Goal: Information Seeking & Learning: Learn about a topic

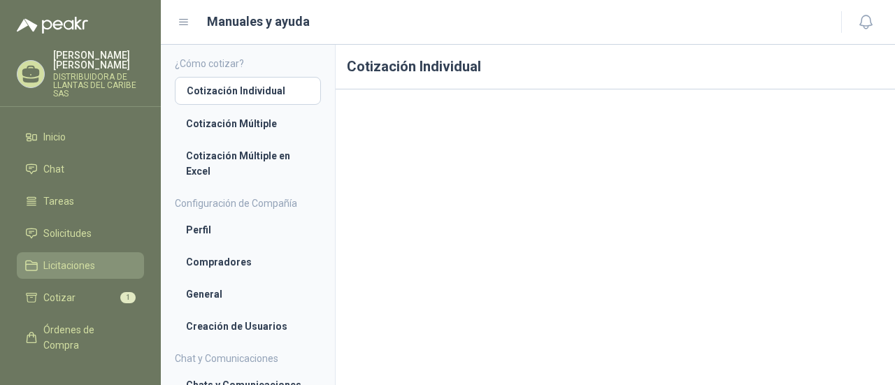
click at [78, 273] on span "Licitaciones" at bounding box center [69, 265] width 52 height 15
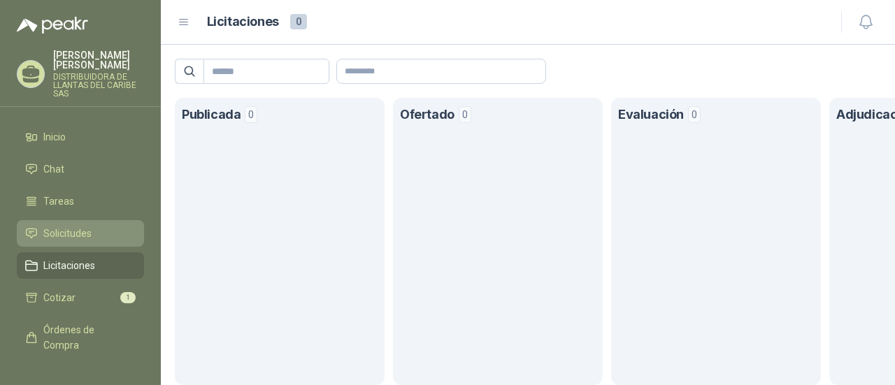
click at [101, 231] on link "Solicitudes" at bounding box center [80, 233] width 127 height 27
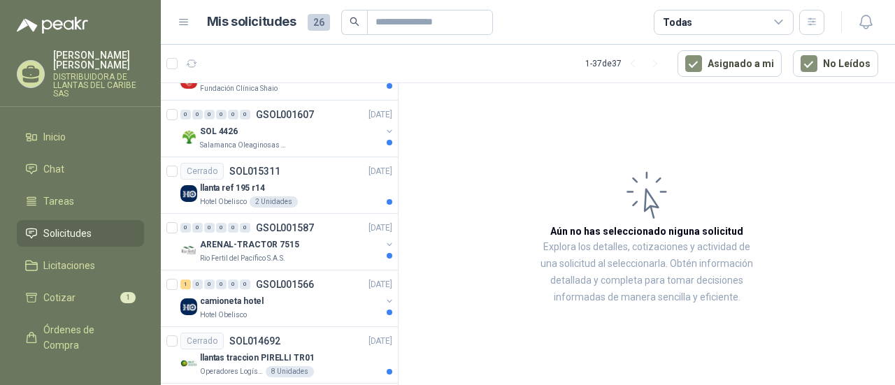
scroll to position [1811, 0]
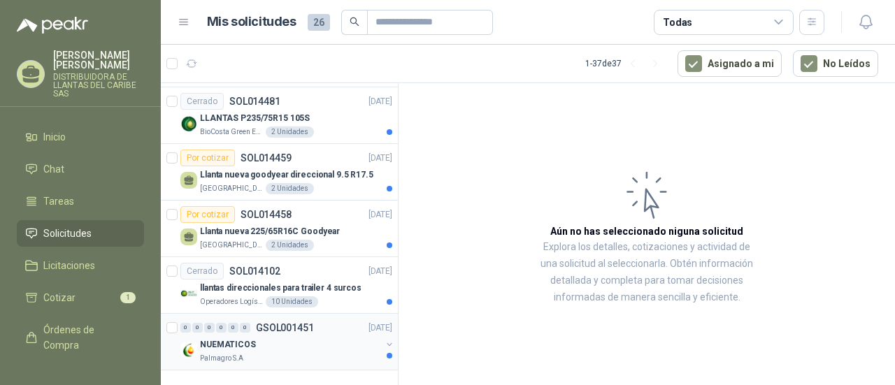
click at [273, 353] on div "Palmagro S.A" at bounding box center [290, 358] width 181 height 11
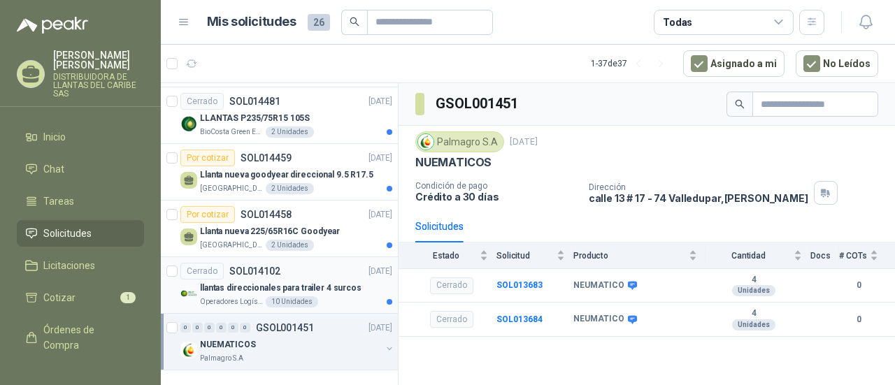
click at [215, 297] on p "Operadores Logísticos del Caribe" at bounding box center [231, 302] width 63 height 11
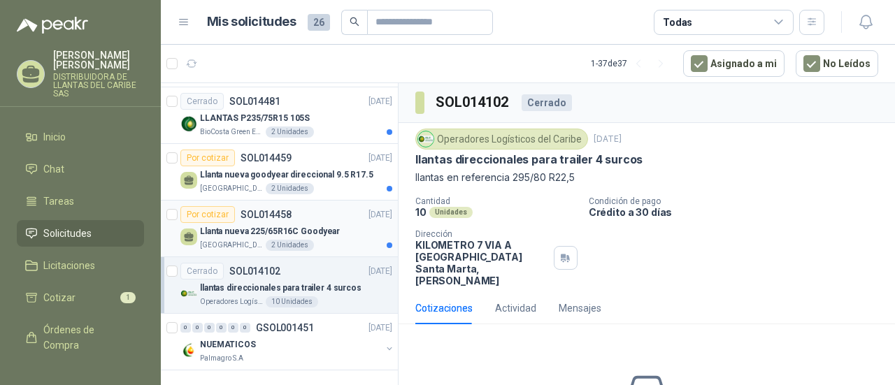
click at [217, 225] on p "Llanta nueva 225/65R16C Goodyear" at bounding box center [270, 231] width 140 height 13
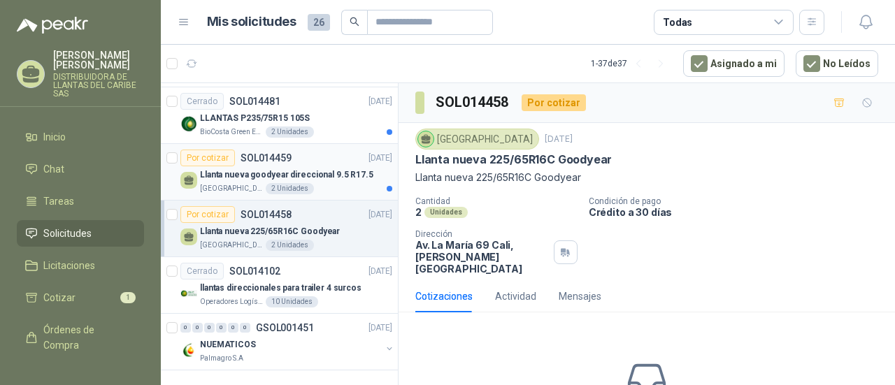
click at [338, 169] on p "Llanta nueva goodyear direccional 9.5 R17.5" at bounding box center [286, 175] width 173 height 13
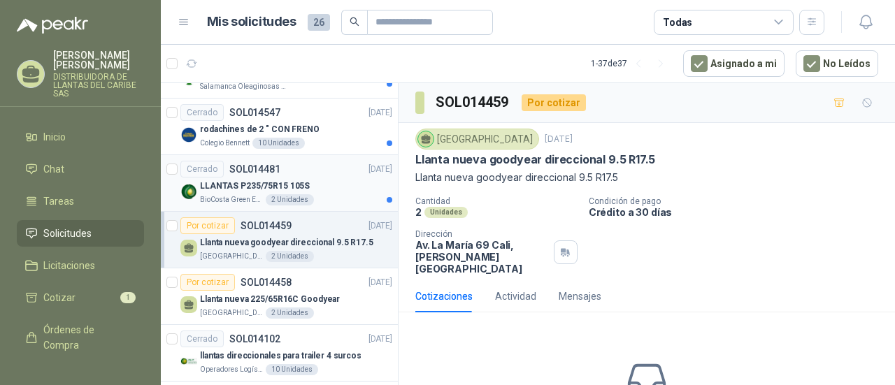
click at [231, 194] on p "BioCosta Green Energy S.A.S" at bounding box center [231, 199] width 63 height 11
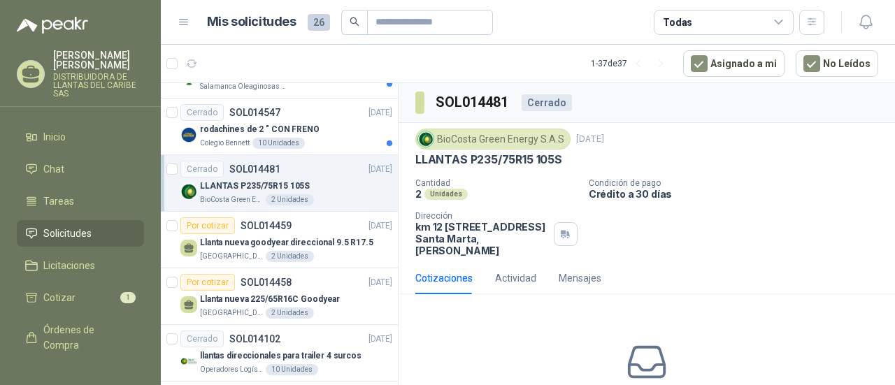
scroll to position [1671, 0]
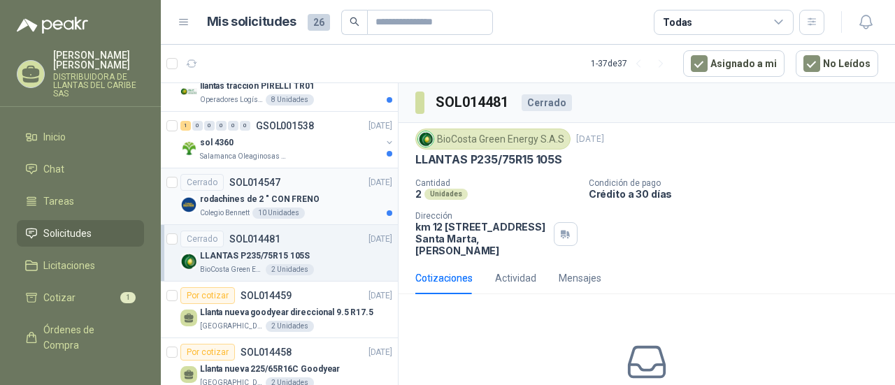
click at [231, 193] on p "rodachines de 2 " CON FRENO" at bounding box center [260, 199] width 120 height 13
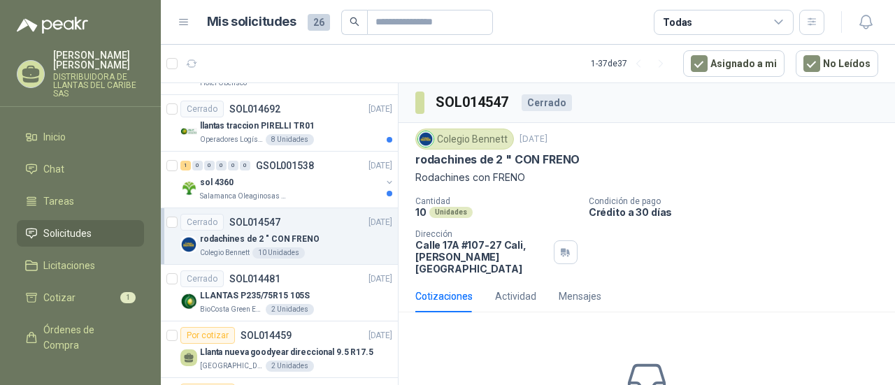
scroll to position [1601, 0]
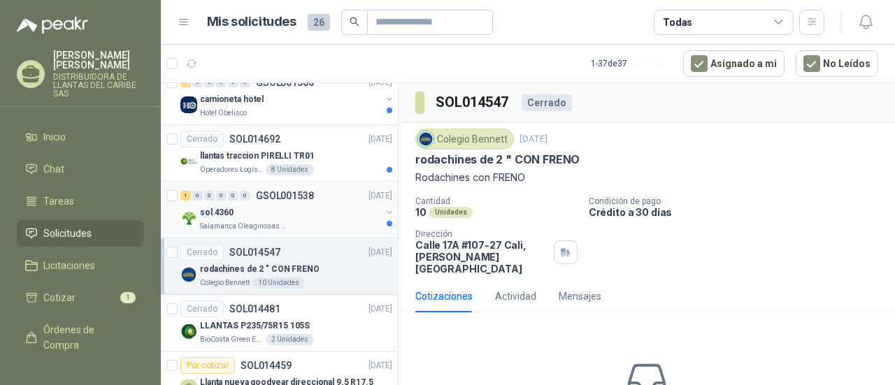
click at [233, 194] on div "1 0 0 0 0 0 GSOL001538 22/03/24" at bounding box center [287, 195] width 215 height 17
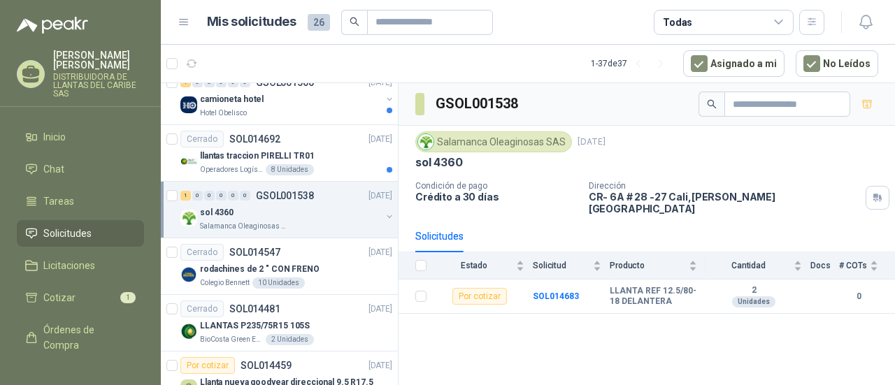
scroll to position [1531, 0]
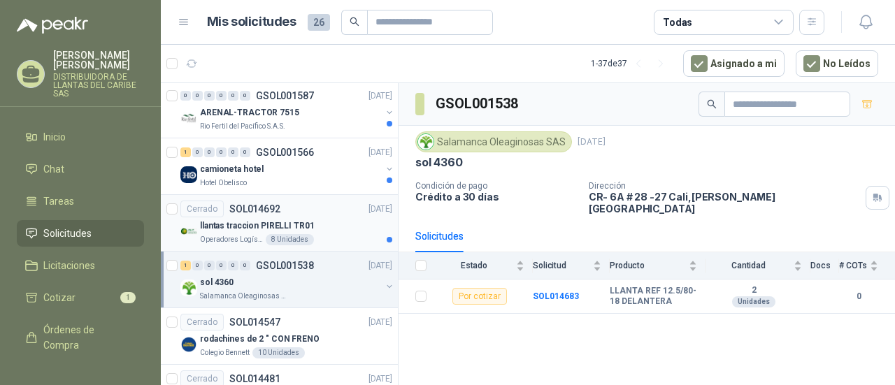
click at [225, 225] on div "llantas traccion PIRELLI TR01" at bounding box center [296, 225] width 192 height 17
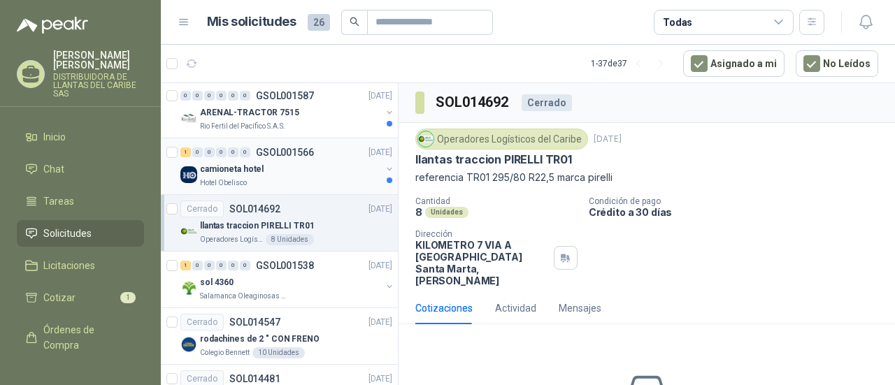
click at [333, 178] on div "Hotel Obelisco" at bounding box center [290, 183] width 181 height 11
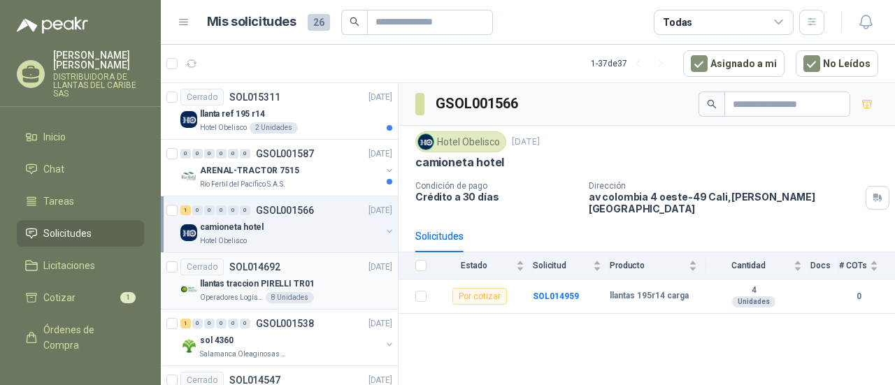
scroll to position [1461, 0]
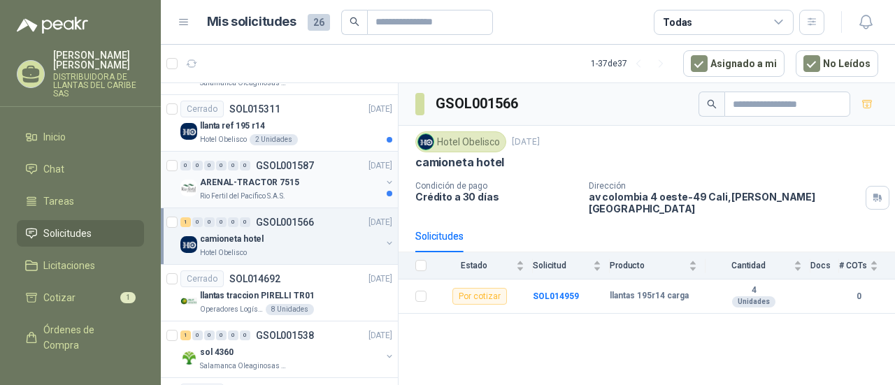
click at [289, 191] on div "Rio Fertil del Pacífico S.A.S." at bounding box center [290, 196] width 181 height 11
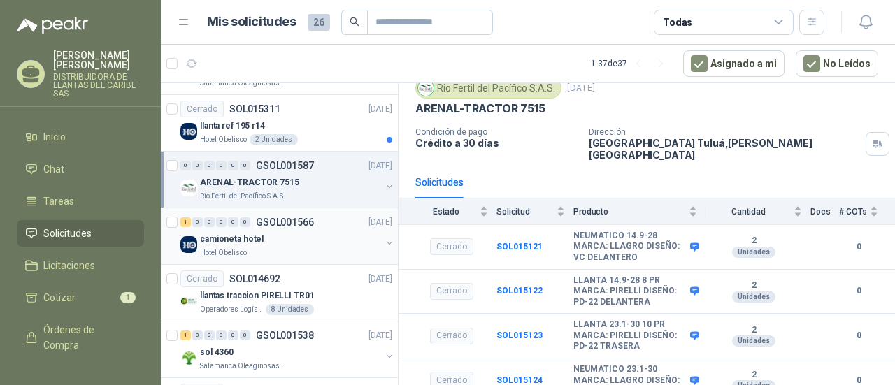
scroll to position [1391, 0]
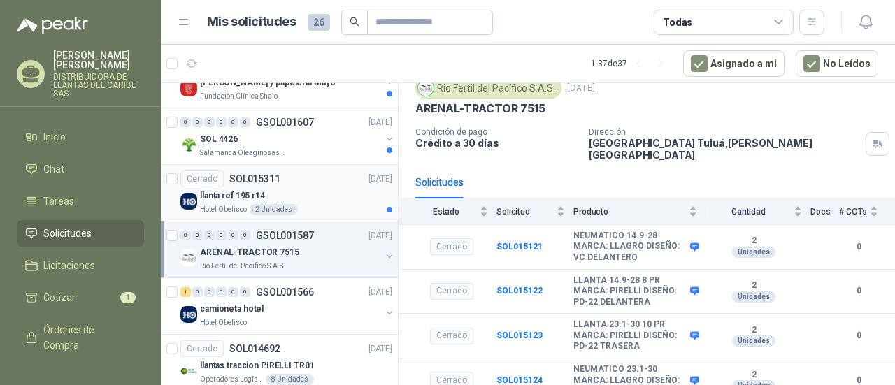
click at [319, 187] on div "llanta ref 195 r14" at bounding box center [296, 195] width 192 height 17
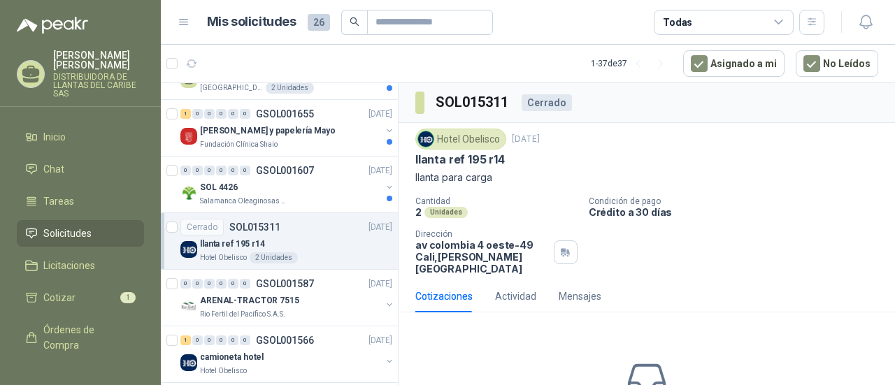
scroll to position [1321, 0]
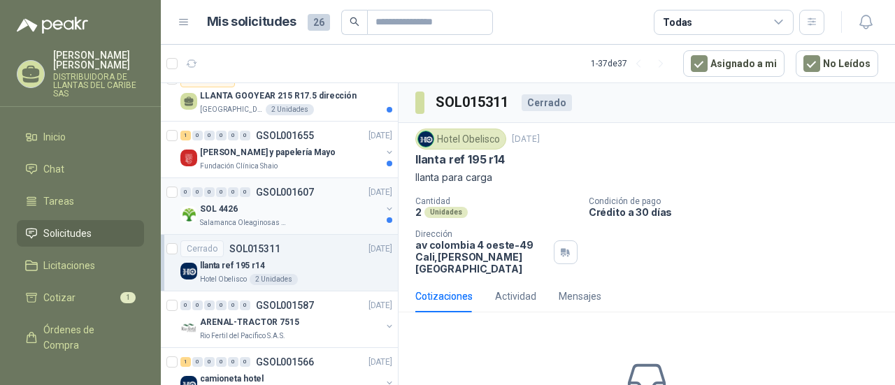
click at [294, 201] on div "SOL 4426" at bounding box center [290, 209] width 181 height 17
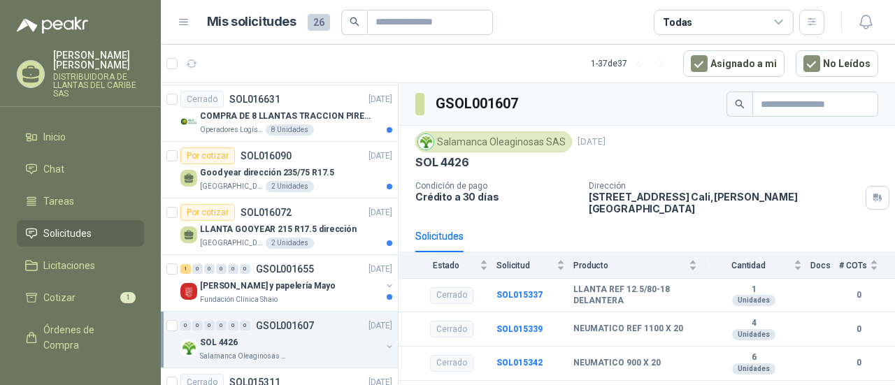
scroll to position [1181, 0]
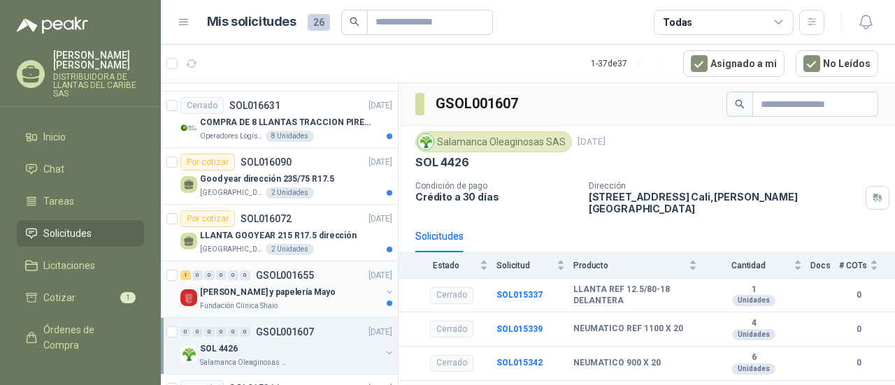
click at [293, 301] on div "Fundación Clínica Shaio" at bounding box center [290, 306] width 181 height 11
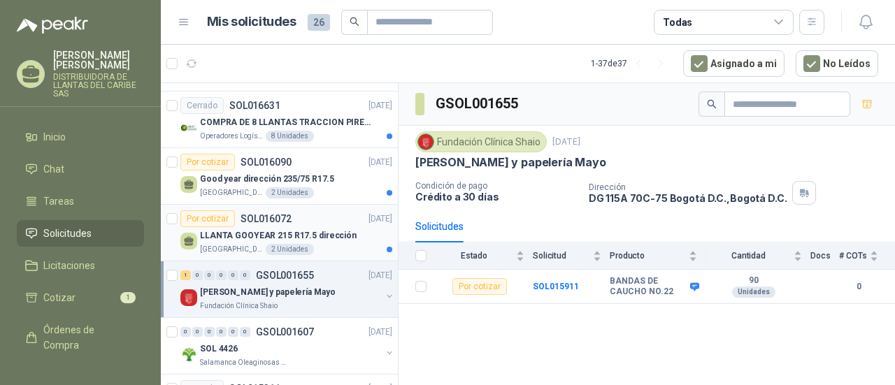
click at [308, 234] on p "LLANTA GOOYEAR 215 R17.5 dirección" at bounding box center [278, 235] width 157 height 13
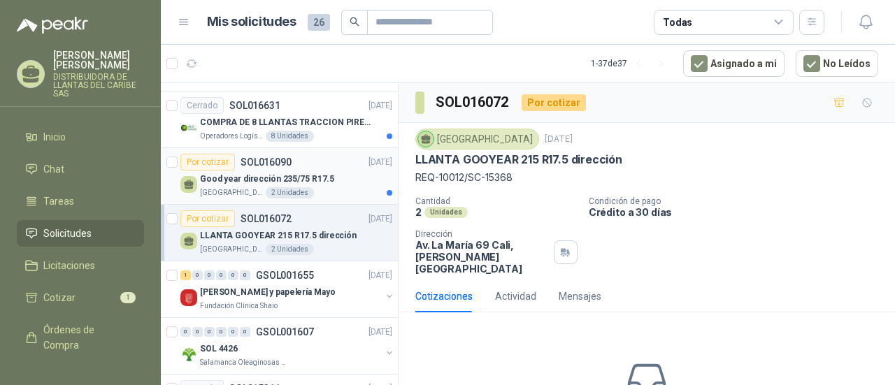
click at [310, 187] on div "Colegio Colombo Britanico Cali 2 Unidades" at bounding box center [296, 192] width 192 height 11
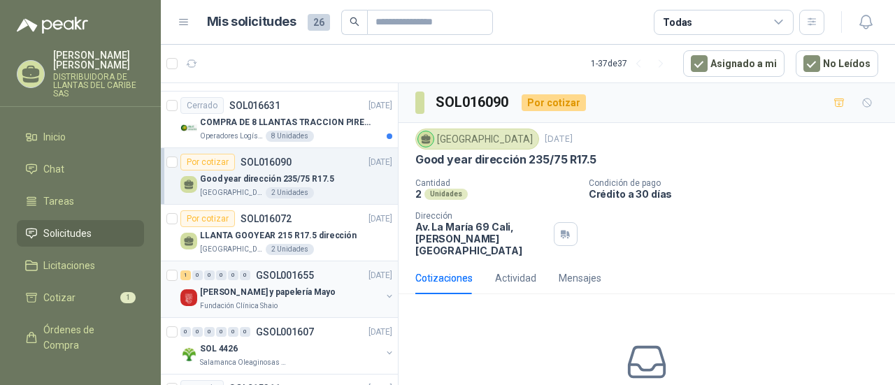
scroll to position [1111, 0]
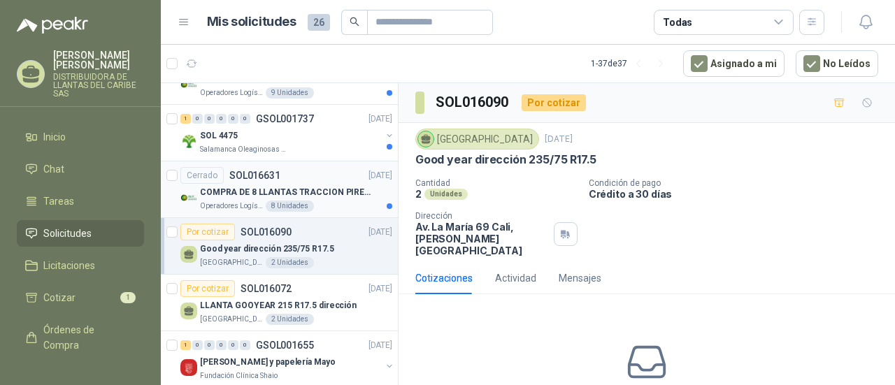
click at [310, 192] on p "COMPRA DE 8 LLANTAS TRACCION PIRELLI TR01" at bounding box center [287, 192] width 174 height 13
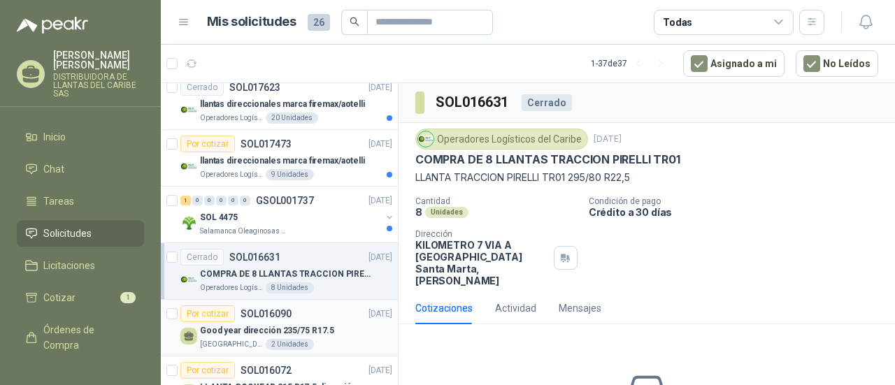
scroll to position [971, 0]
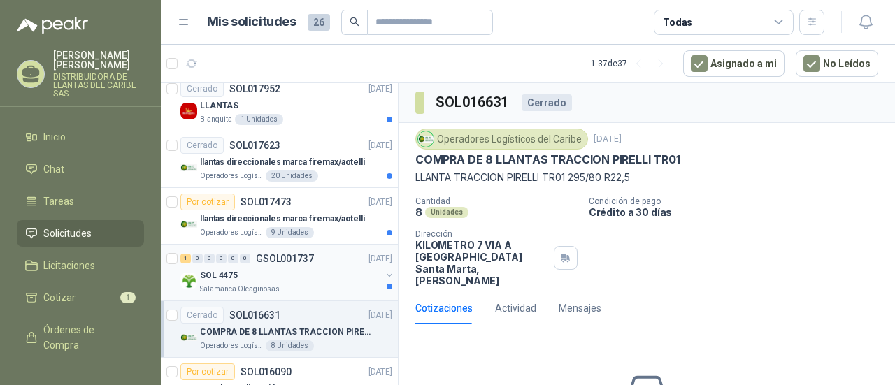
click at [285, 284] on div "Salamanca Oleaginosas SAS" at bounding box center [290, 289] width 181 height 11
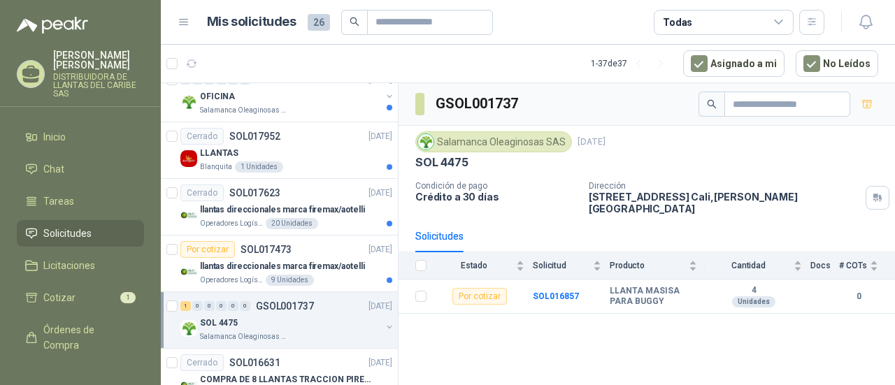
scroll to position [901, 0]
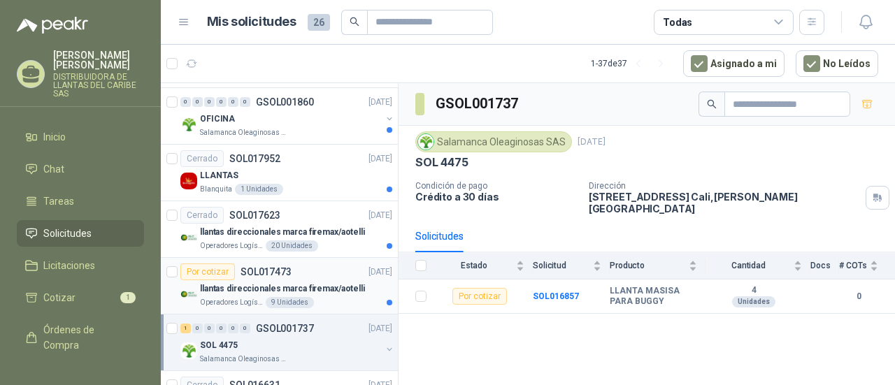
click at [337, 283] on p "llantas direccionales marca firemax/aotelli" at bounding box center [282, 289] width 165 height 13
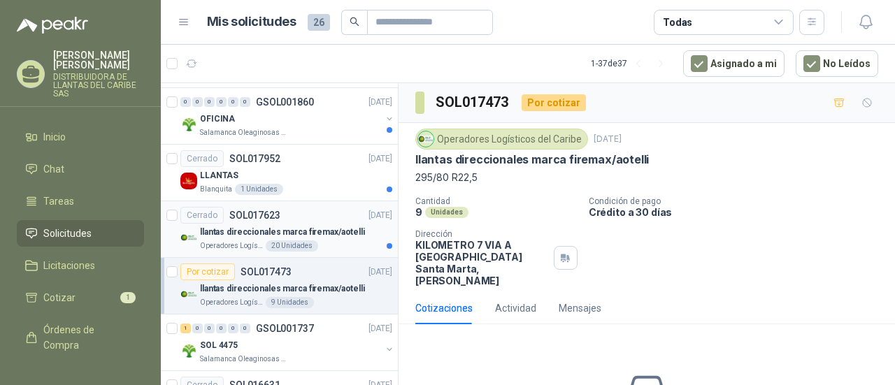
click at [251, 229] on p "llantas direccionales marca firemax/aotelli" at bounding box center [282, 232] width 165 height 13
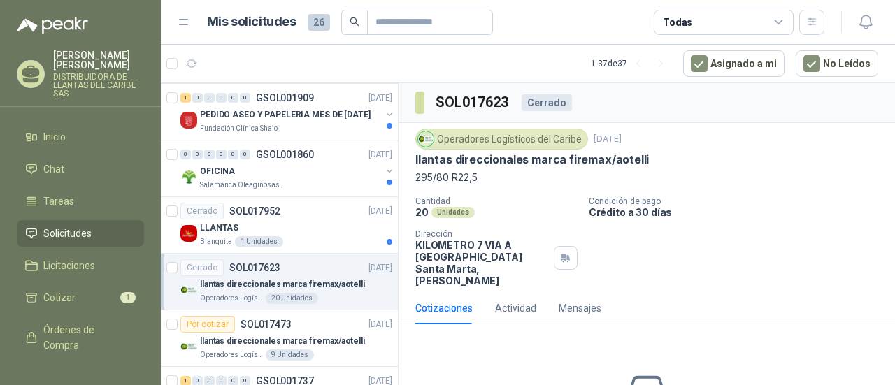
scroll to position [831, 0]
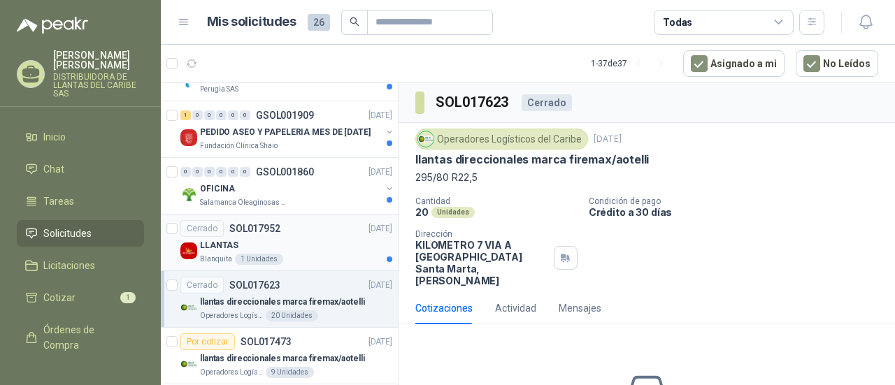
click at [301, 238] on div "LLANTAS" at bounding box center [296, 245] width 192 height 17
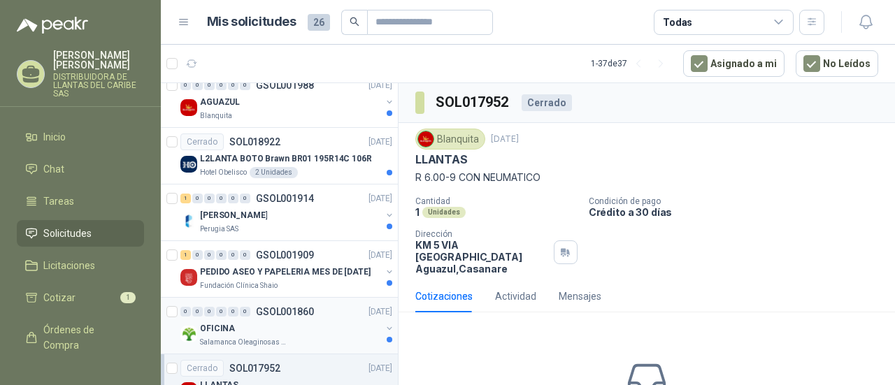
scroll to position [762, 0]
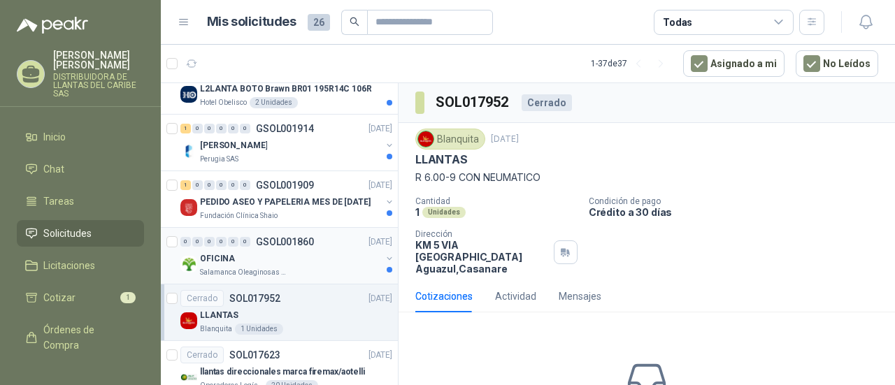
click at [290, 267] on div "Salamanca Oleaginosas SAS" at bounding box center [290, 272] width 181 height 11
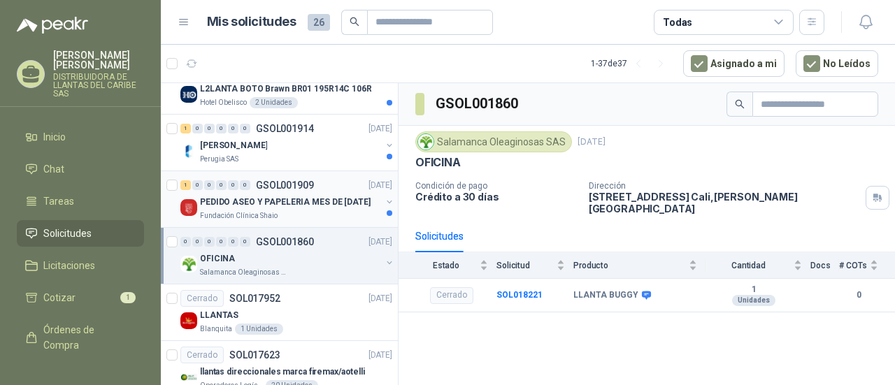
click at [280, 201] on p "PEDIDO ASEO Y PAPELERIA MES DE JULIO 2024" at bounding box center [285, 202] width 171 height 13
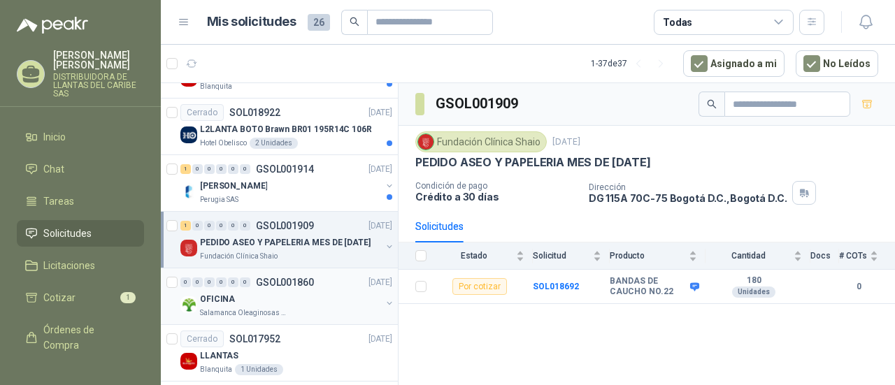
scroll to position [692, 0]
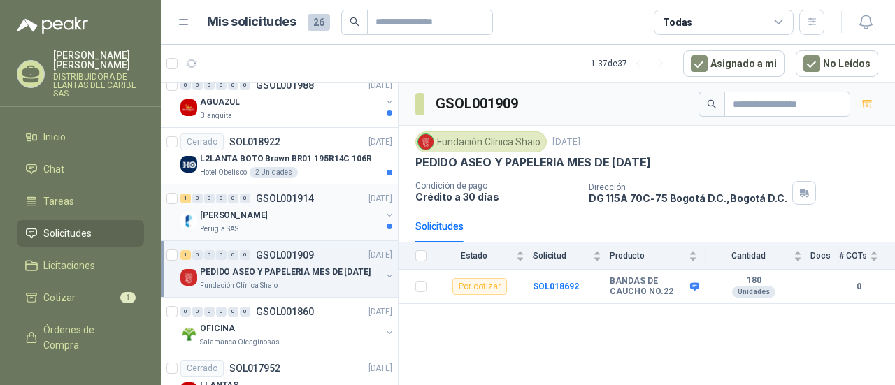
click at [333, 207] on div "ASEO VEHICULOS" at bounding box center [290, 215] width 181 height 17
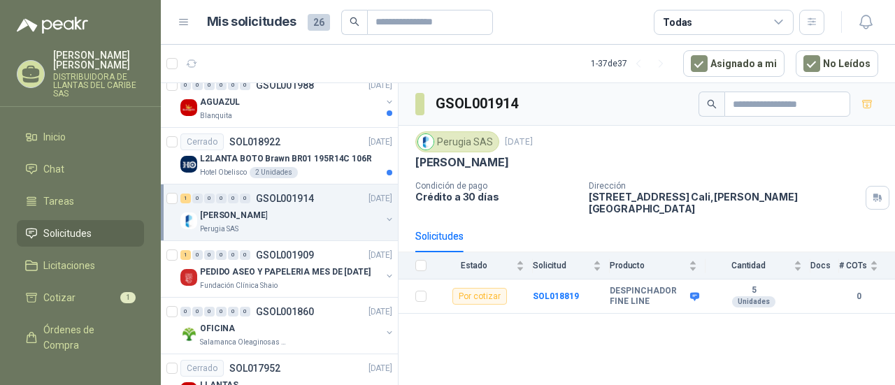
scroll to position [622, 0]
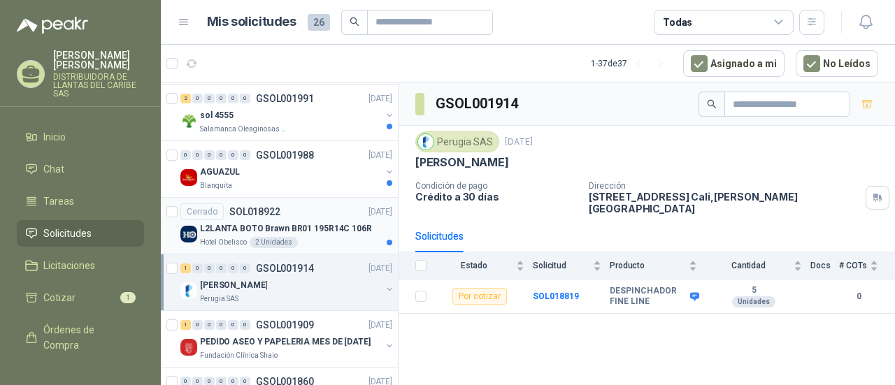
click at [204, 231] on div "L2LANTA BOTO Brawn BR01 195R14C 106R" at bounding box center [296, 228] width 192 height 17
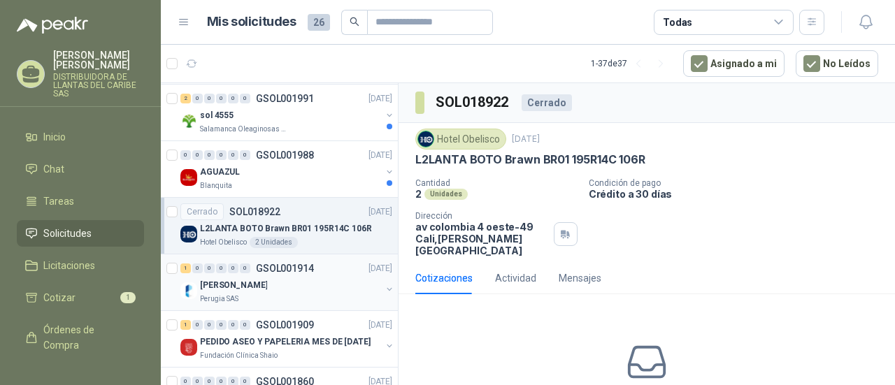
scroll to position [552, 0]
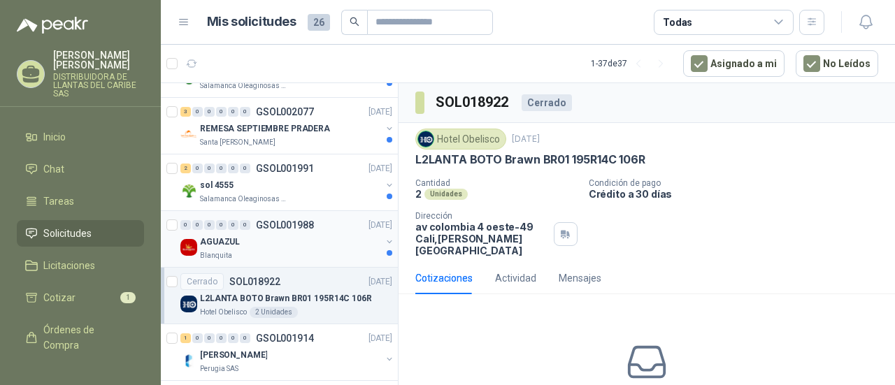
click at [312, 250] on div "Blanquita" at bounding box center [290, 255] width 181 height 11
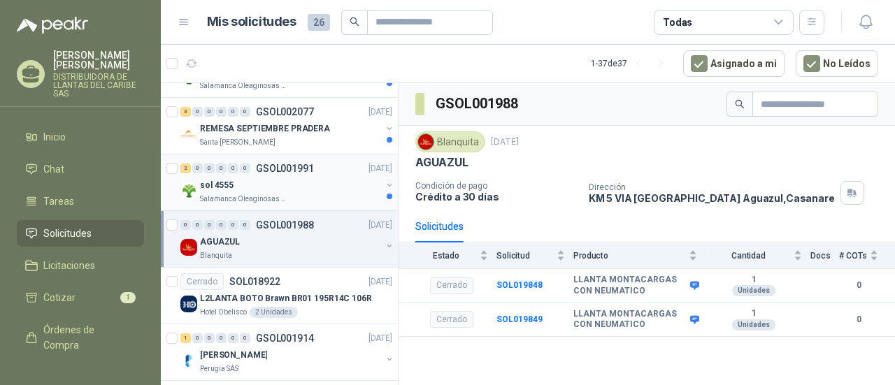
click at [316, 185] on div "sol 4555" at bounding box center [290, 185] width 181 height 17
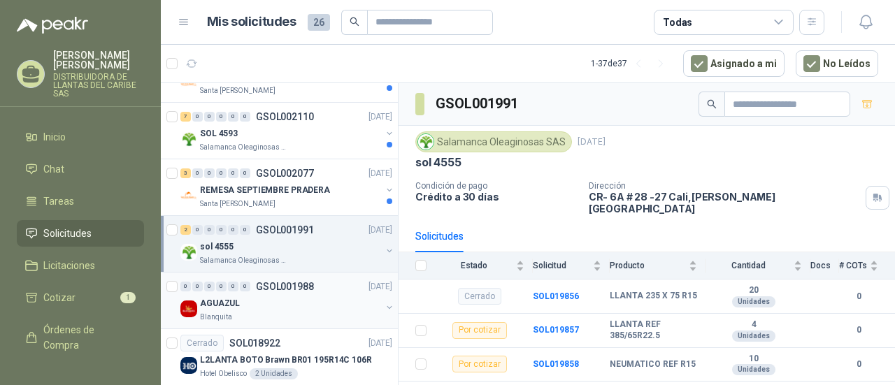
scroll to position [412, 0]
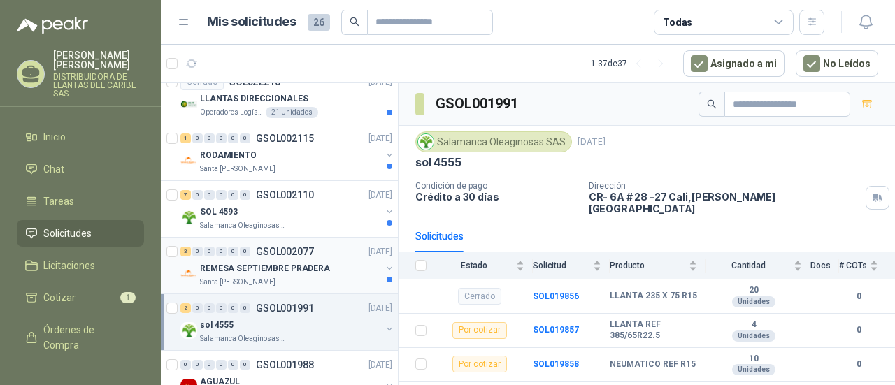
click at [270, 266] on p "REMESA SEPTIEMBRE PRADERA" at bounding box center [265, 268] width 130 height 13
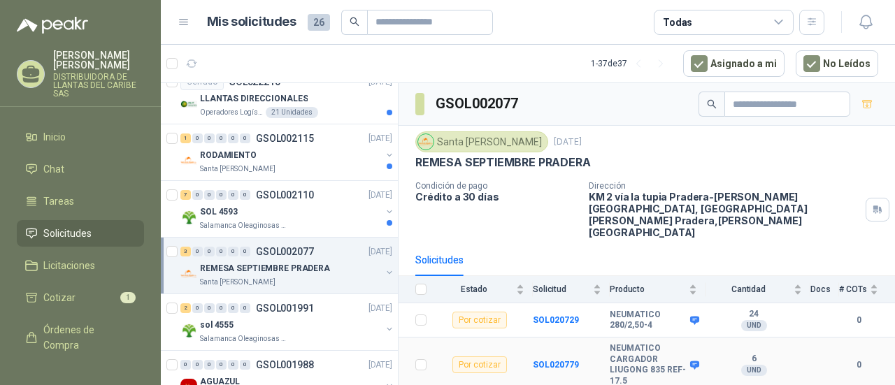
scroll to position [88, 0]
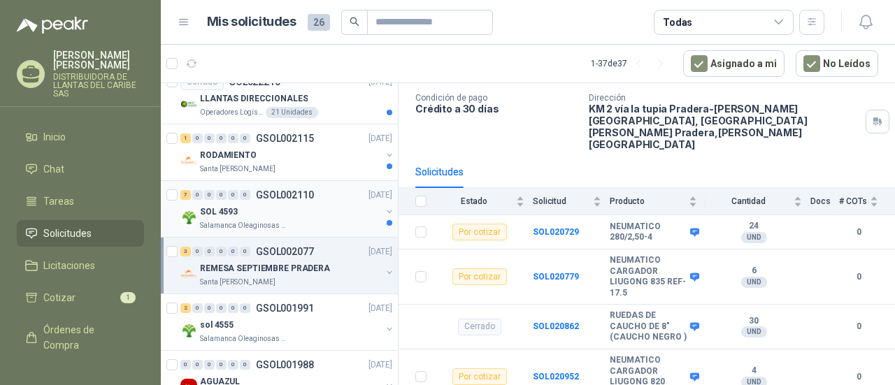
click at [245, 220] on p "Salamanca Oleaginosas SAS" at bounding box center [244, 225] width 88 height 11
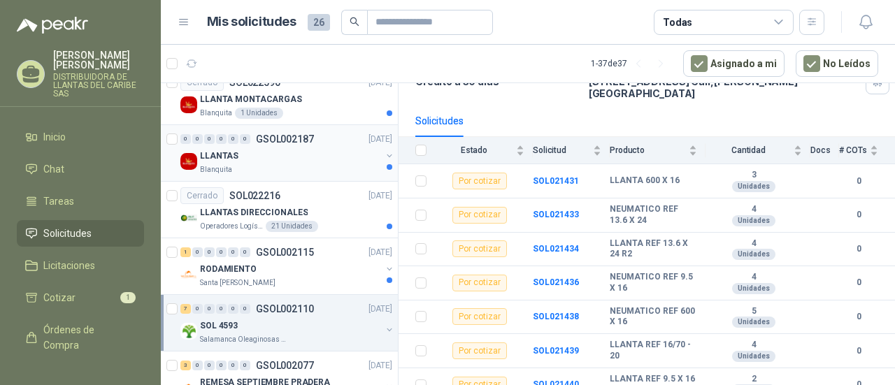
scroll to position [272, 0]
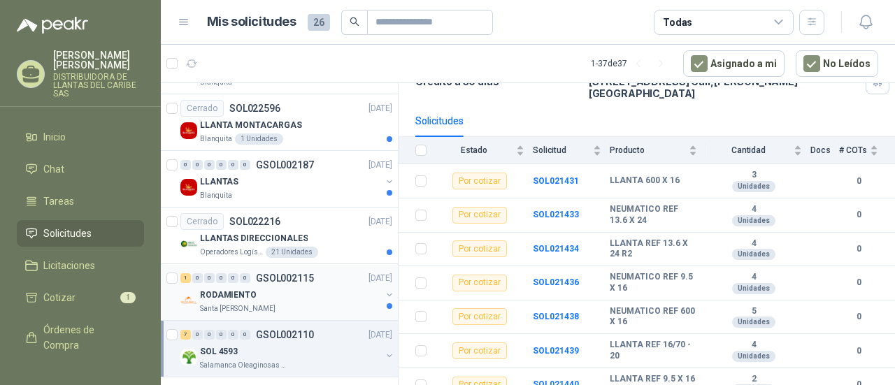
click at [292, 294] on div "RODAMIENTO" at bounding box center [290, 295] width 181 height 17
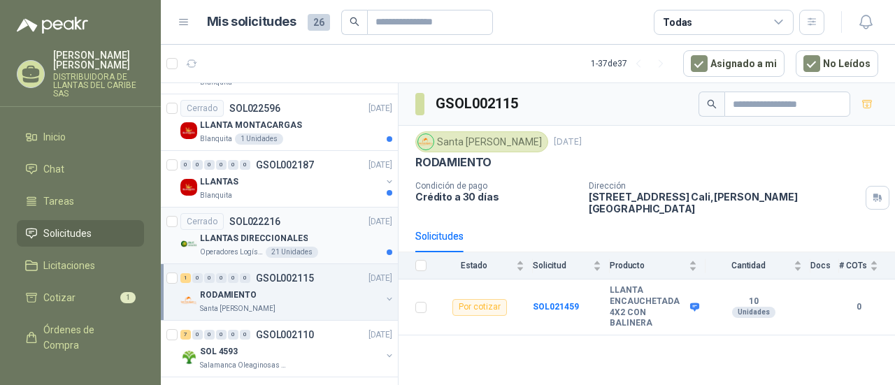
click at [325, 247] on div "Operadores Logísticos del Caribe 21 Unidades" at bounding box center [296, 252] width 192 height 11
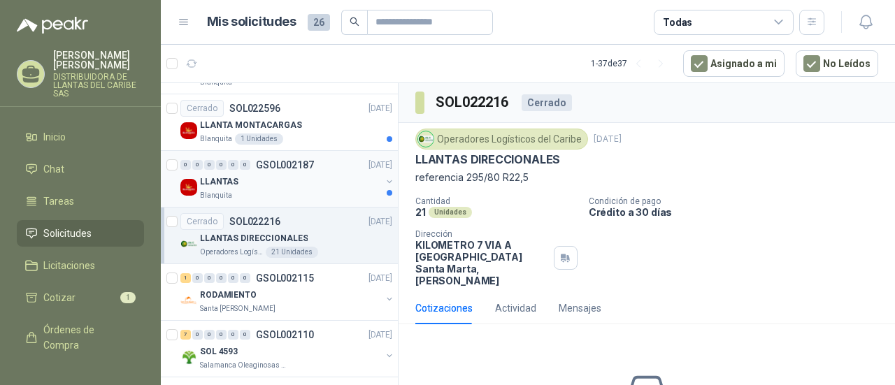
click at [260, 191] on div "Blanquita" at bounding box center [290, 195] width 181 height 11
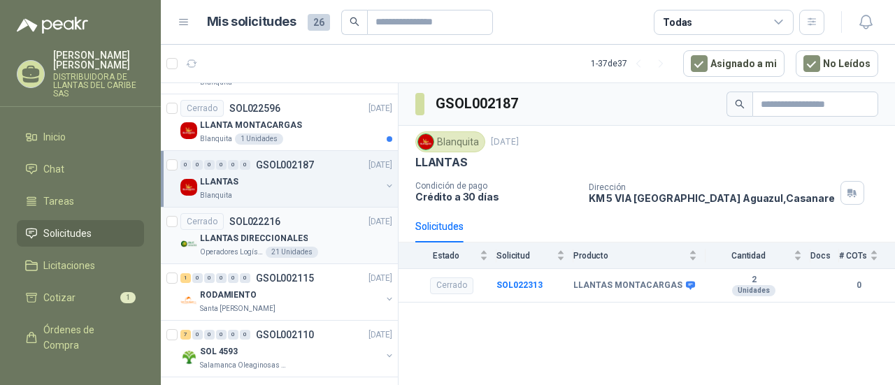
scroll to position [202, 0]
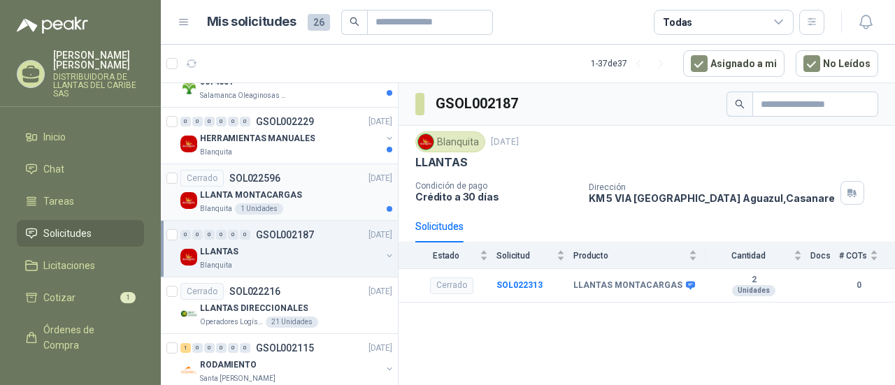
click at [325, 203] on div "Blanquita 1 Unidades" at bounding box center [296, 208] width 192 height 11
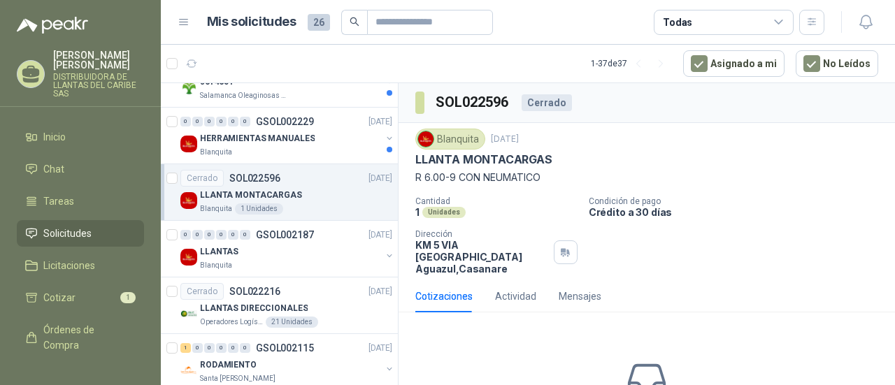
scroll to position [62, 0]
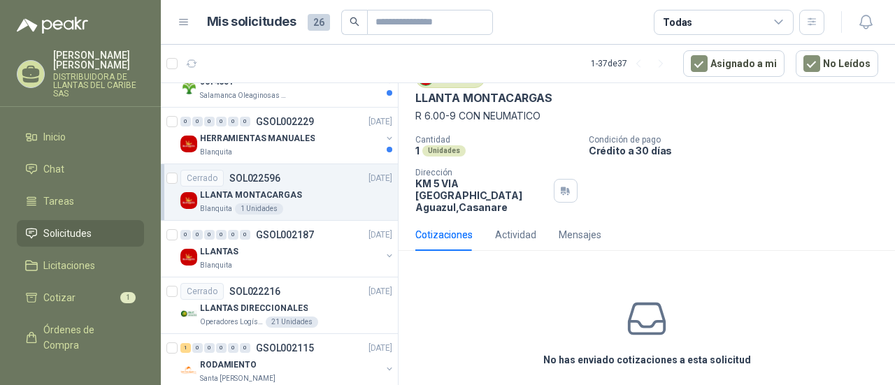
click at [504, 229] on div "Actividad" at bounding box center [515, 235] width 41 height 32
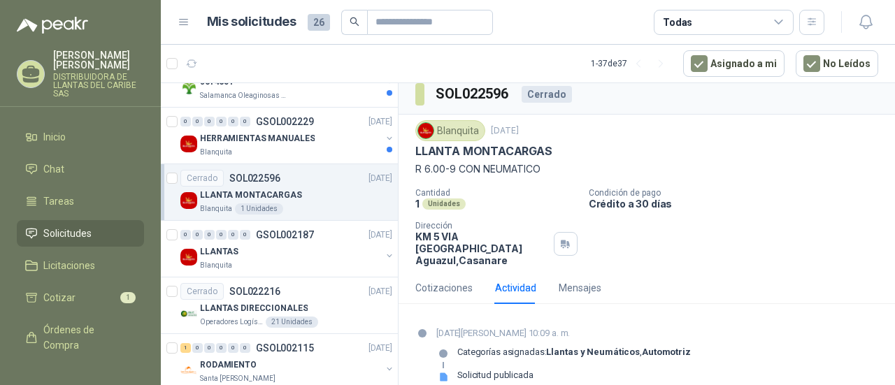
scroll to position [11, 0]
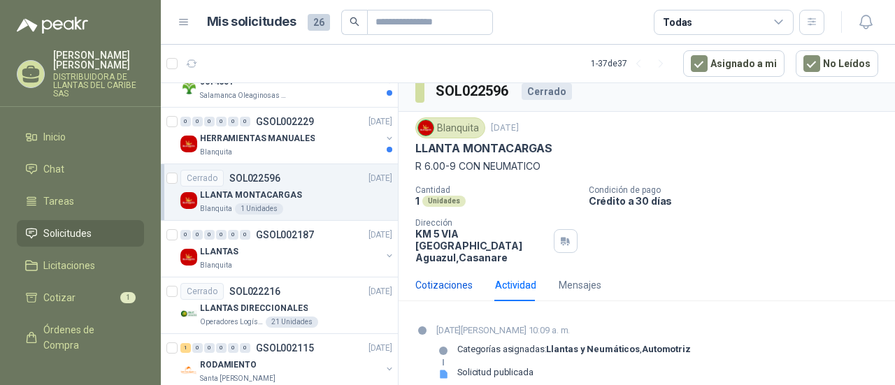
click at [443, 278] on div "Cotizaciones" at bounding box center [443, 285] width 57 height 15
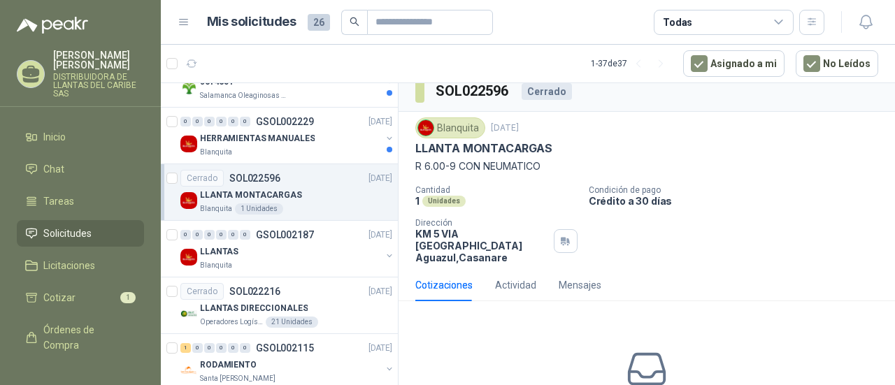
scroll to position [132, 0]
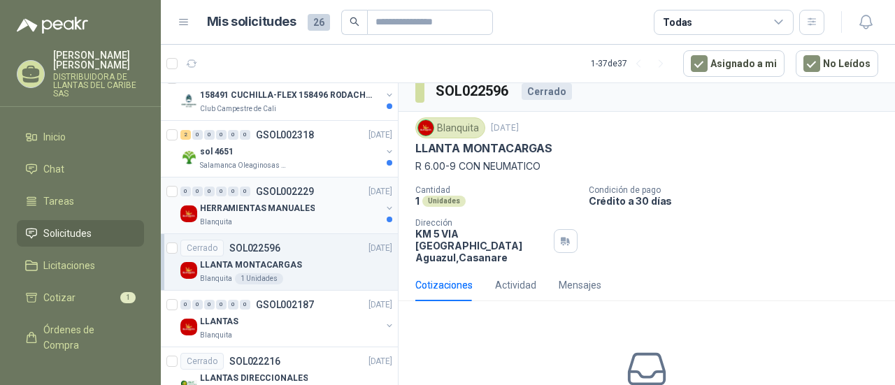
click at [298, 206] on p "HERRAMIENTAS MANUALES" at bounding box center [257, 208] width 115 height 13
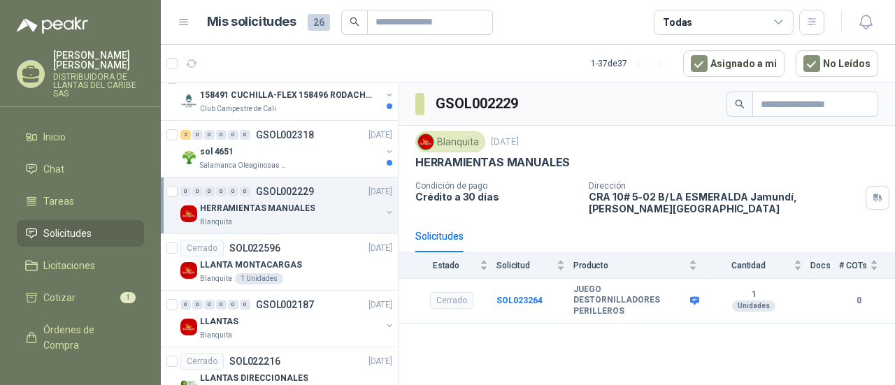
scroll to position [62, 0]
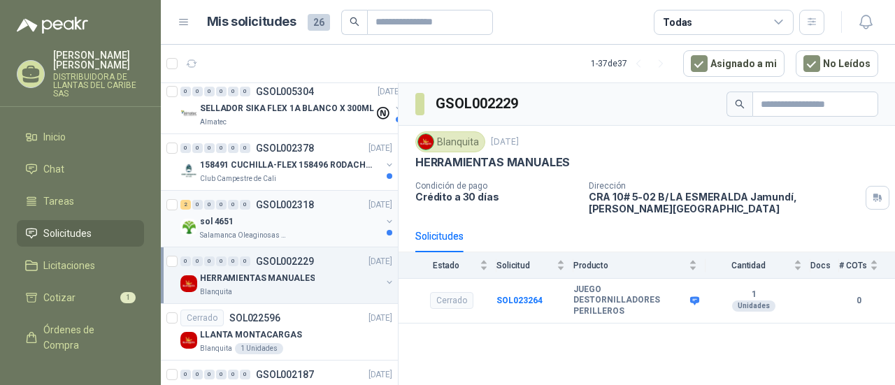
click at [325, 224] on div "sol 4651" at bounding box center [290, 221] width 181 height 17
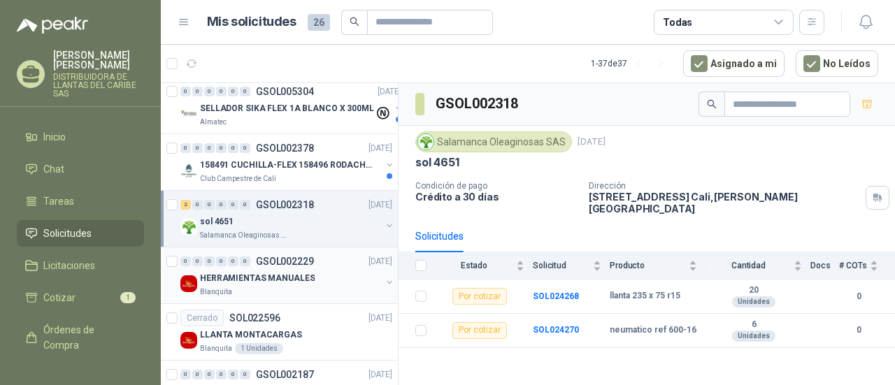
click at [191, 279] on img at bounding box center [188, 284] width 17 height 17
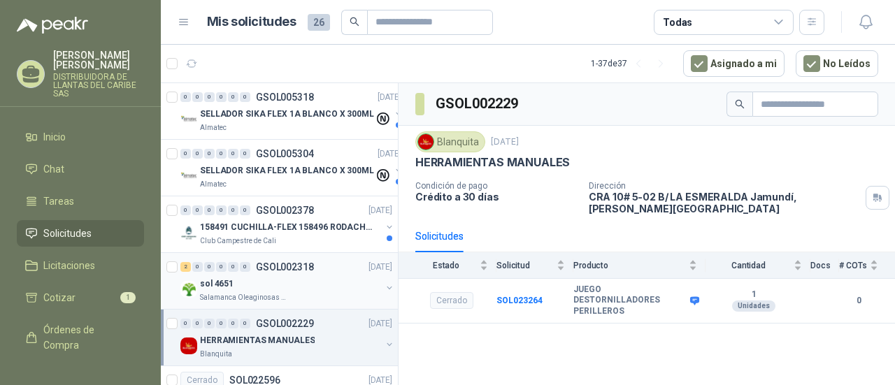
click at [319, 269] on div "2 0 0 0 0 0 GSOL002318 23/09/24" at bounding box center [287, 267] width 215 height 17
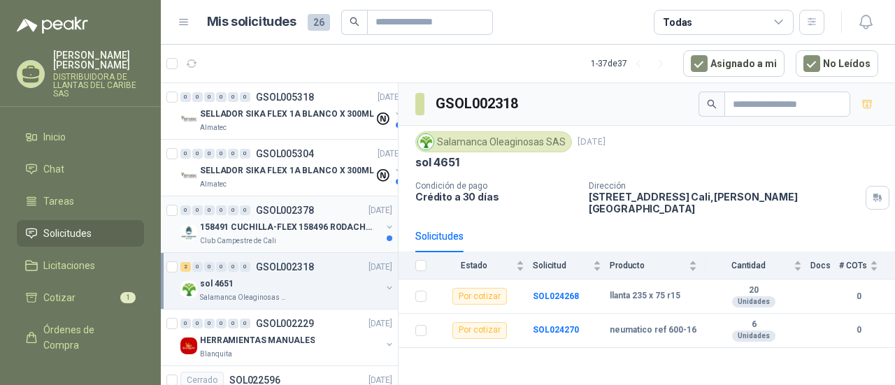
click at [329, 236] on div "Club Campestre de Cali" at bounding box center [290, 241] width 181 height 11
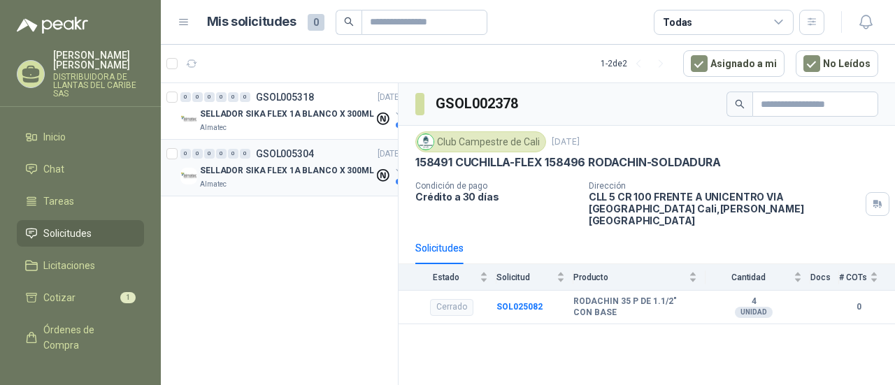
click at [262, 169] on p "SELLADOR SIKA FLEX 1A BLANCO X 300ML" at bounding box center [287, 170] width 174 height 13
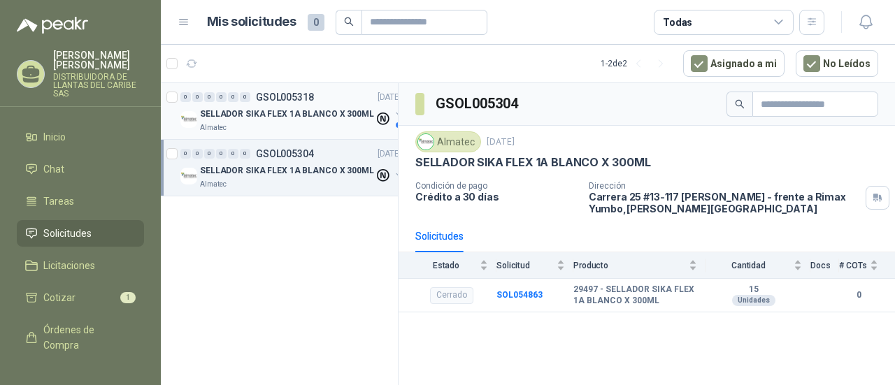
click at [267, 115] on p "SELLADOR SIKA FLEX 1A BLANCO X 300ML" at bounding box center [287, 114] width 174 height 13
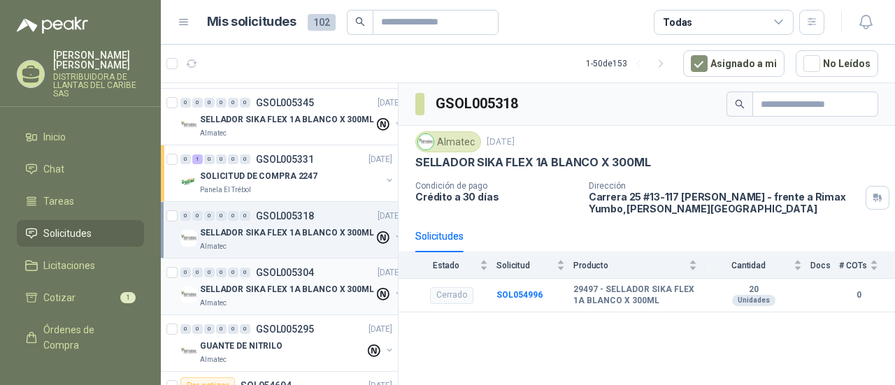
scroll to position [769, 0]
